Goal: Task Accomplishment & Management: Complete application form

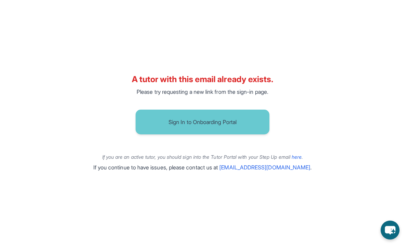
click at [230, 131] on button "Sign In to Onboarding Portal" at bounding box center [203, 121] width 134 height 25
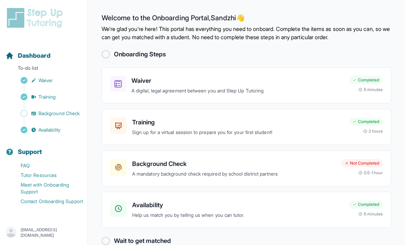
scroll to position [22, 0]
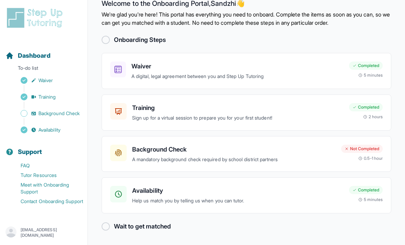
click at [220, 187] on div "Availability Help us match you by telling us when you can tutor." at bounding box center [237, 195] width 211 height 19
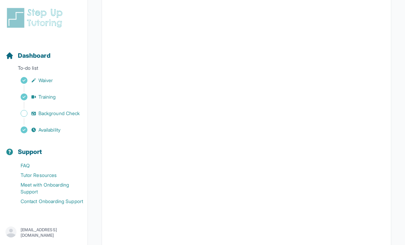
scroll to position [113, 0]
click at [46, 82] on span "Waiver" at bounding box center [45, 80] width 14 height 7
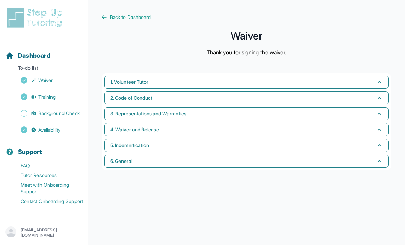
click at [61, 92] on link "Training" at bounding box center [46, 97] width 82 height 10
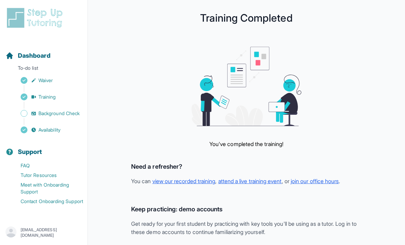
click at [54, 109] on link "Background Check" at bounding box center [46, 113] width 82 height 10
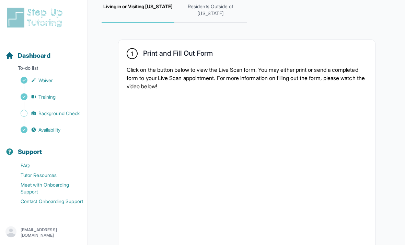
scroll to position [100, 0]
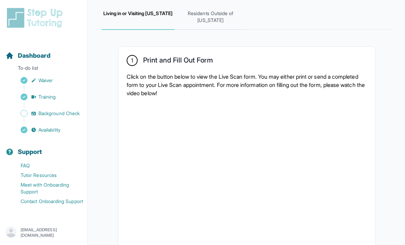
click at [217, 21] on span "Residents Outside of California" at bounding box center [210, 16] width 73 height 25
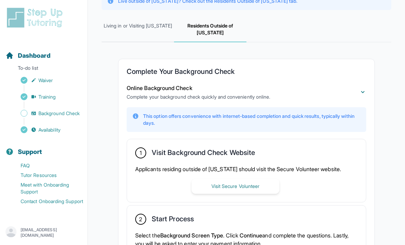
scroll to position [75, 0]
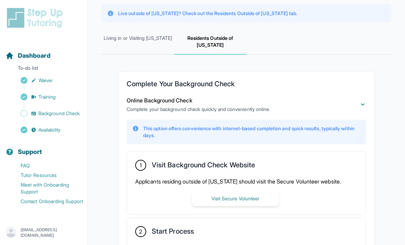
click at [152, 49] on span "Living in or Visiting California" at bounding box center [138, 41] width 72 height 25
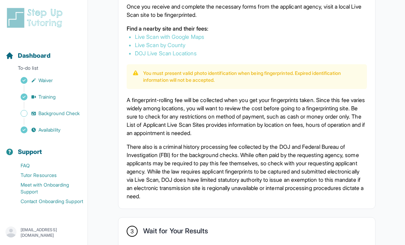
scroll to position [418, 0]
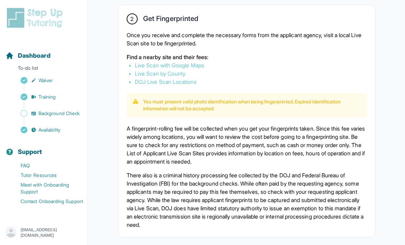
click at [195, 69] on link "Live Scan with Google Maps" at bounding box center [169, 65] width 69 height 7
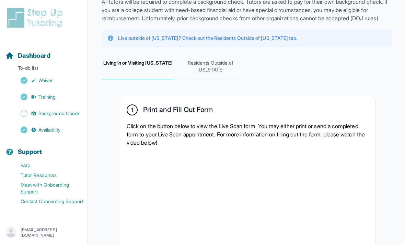
scroll to position [51, 0]
click at [222, 78] on span "Residents Outside of California" at bounding box center [210, 66] width 73 height 25
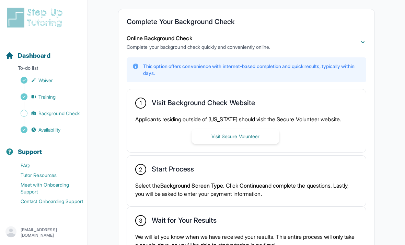
scroll to position [169, 0]
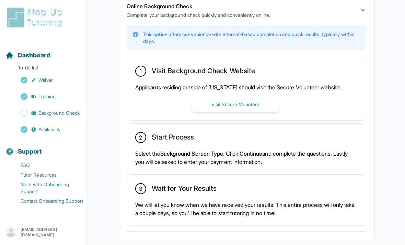
click at [256, 112] on button "Visit Secure Volunteer" at bounding box center [235, 104] width 88 height 15
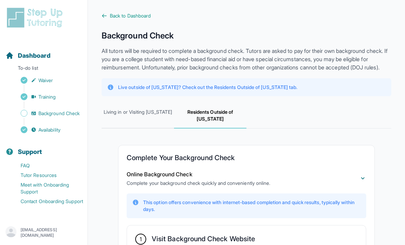
scroll to position [0, 0]
